Goal: Transaction & Acquisition: Obtain resource

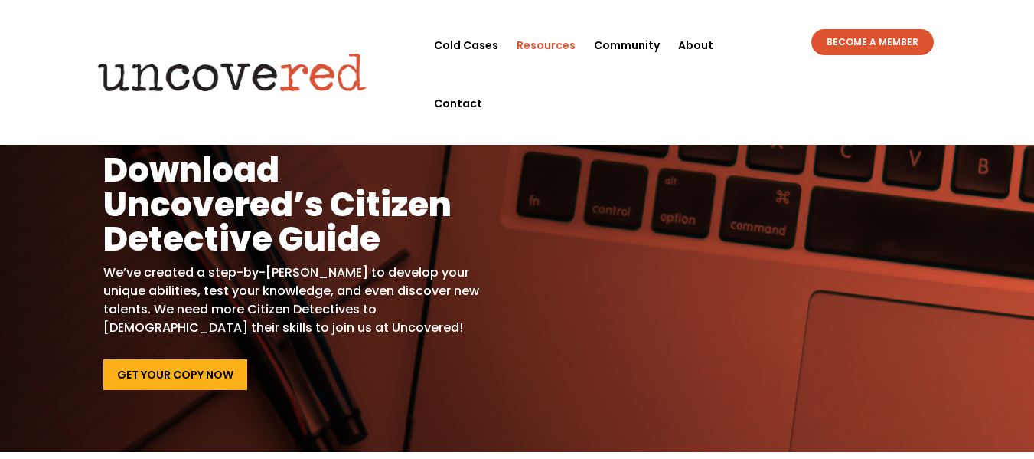
scroll to position [7, 0]
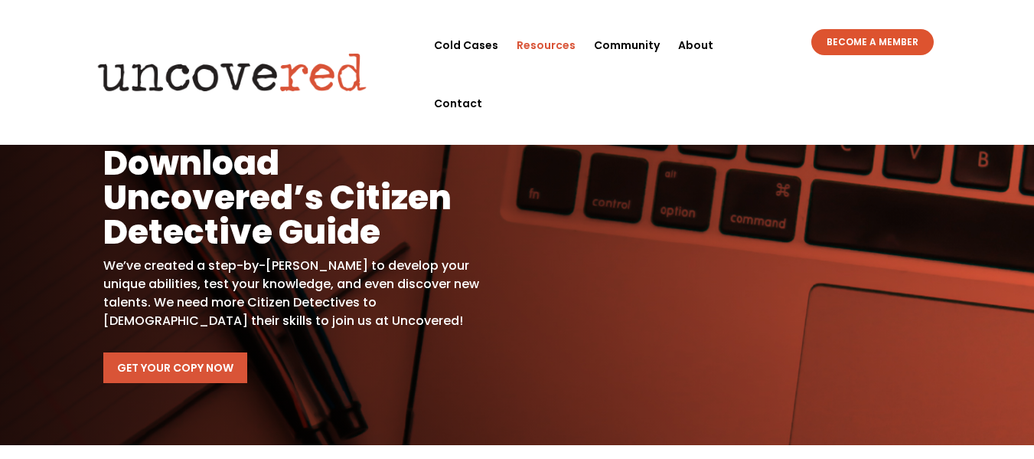
click at [202, 367] on link "Get Your Copy Now" at bounding box center [175, 367] width 144 height 31
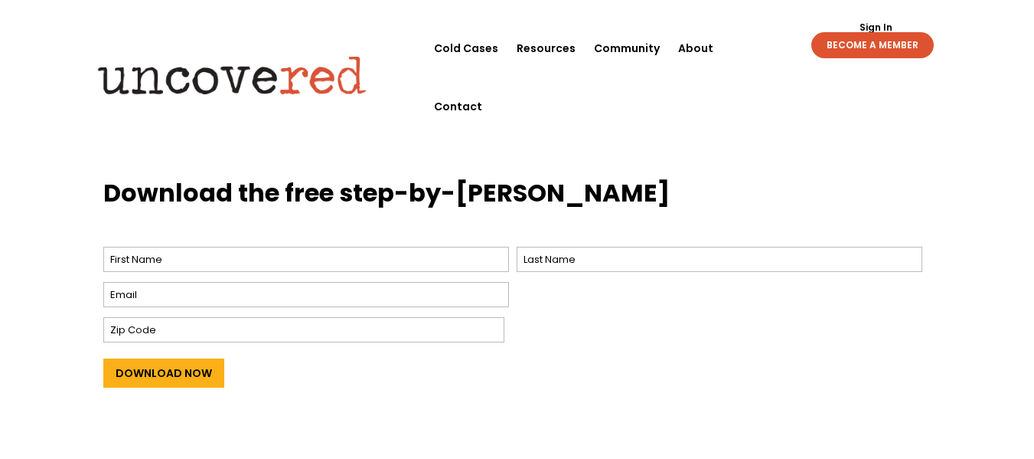
scroll to position [599, 0]
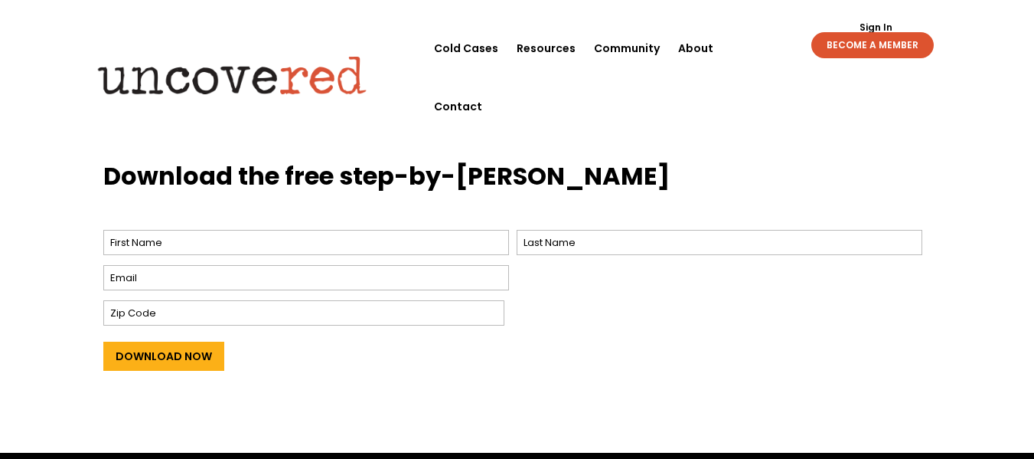
click at [393, 263] on div at bounding box center [306, 277] width 406 height 33
click at [370, 246] on input "First" at bounding box center [306, 242] width 406 height 25
type input "Samantha"
type input "Bartholomew"
type input "SLBartholomew1@gmail.com"
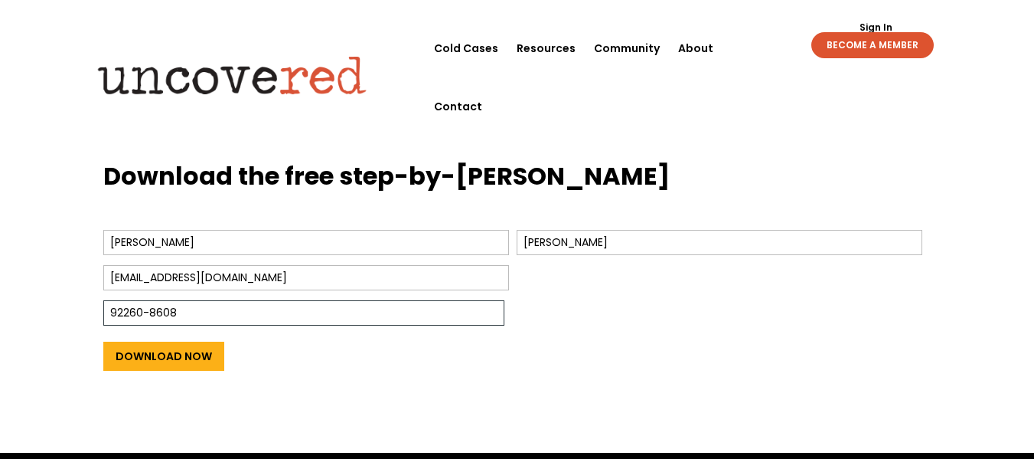
drag, startPoint x: 266, startPoint y: 311, endPoint x: 140, endPoint y: 322, distance: 126.8
click at [140, 322] on input "92260-8608" at bounding box center [303, 312] width 401 height 25
type input "92260"
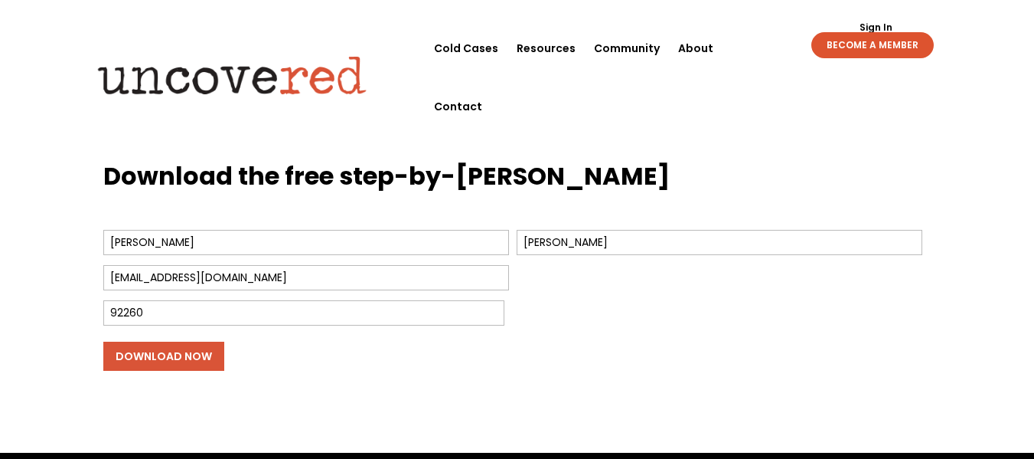
click at [140, 353] on input "Download Now" at bounding box center [163, 355] width 121 height 29
click at [165, 355] on input "Download Now" at bounding box center [163, 355] width 121 height 29
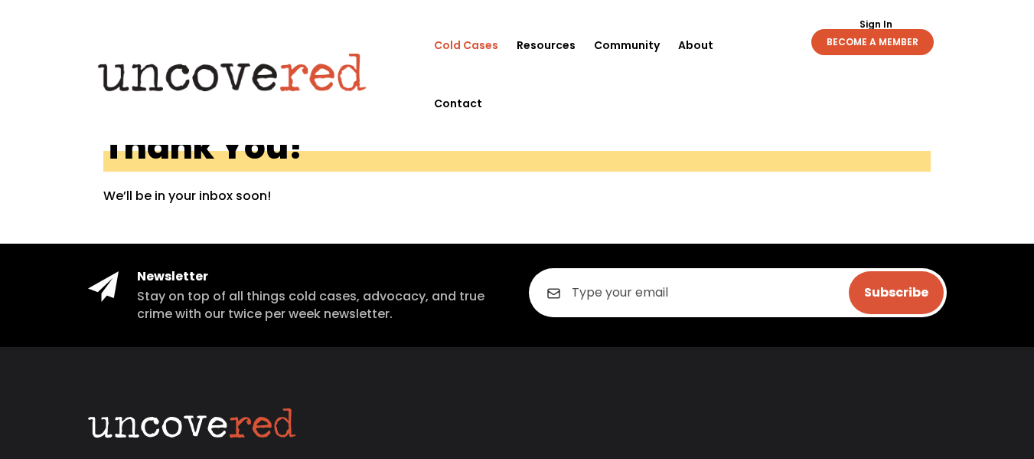
click at [462, 44] on link "Cold Cases" at bounding box center [466, 45] width 64 height 58
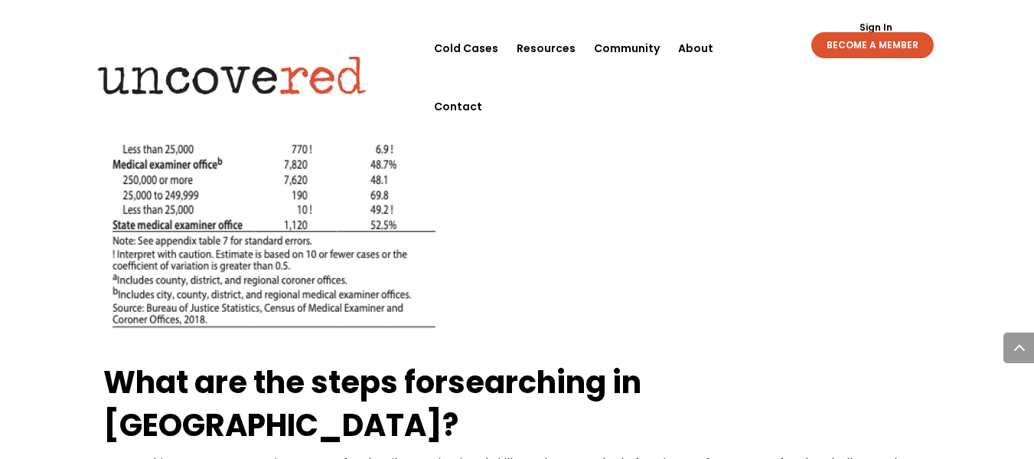
scroll to position [1347, 0]
